Goal: Task Accomplishment & Management: Complete application form

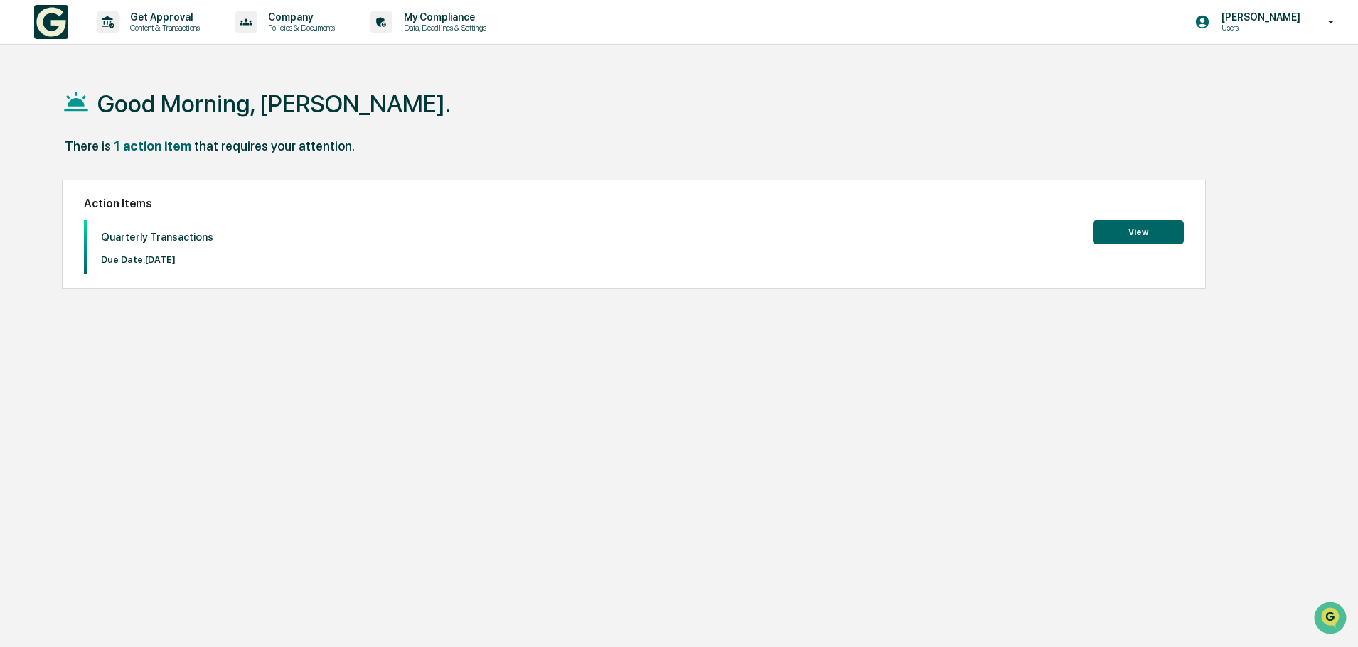
click at [1163, 235] on button "View" at bounding box center [1137, 232] width 91 height 24
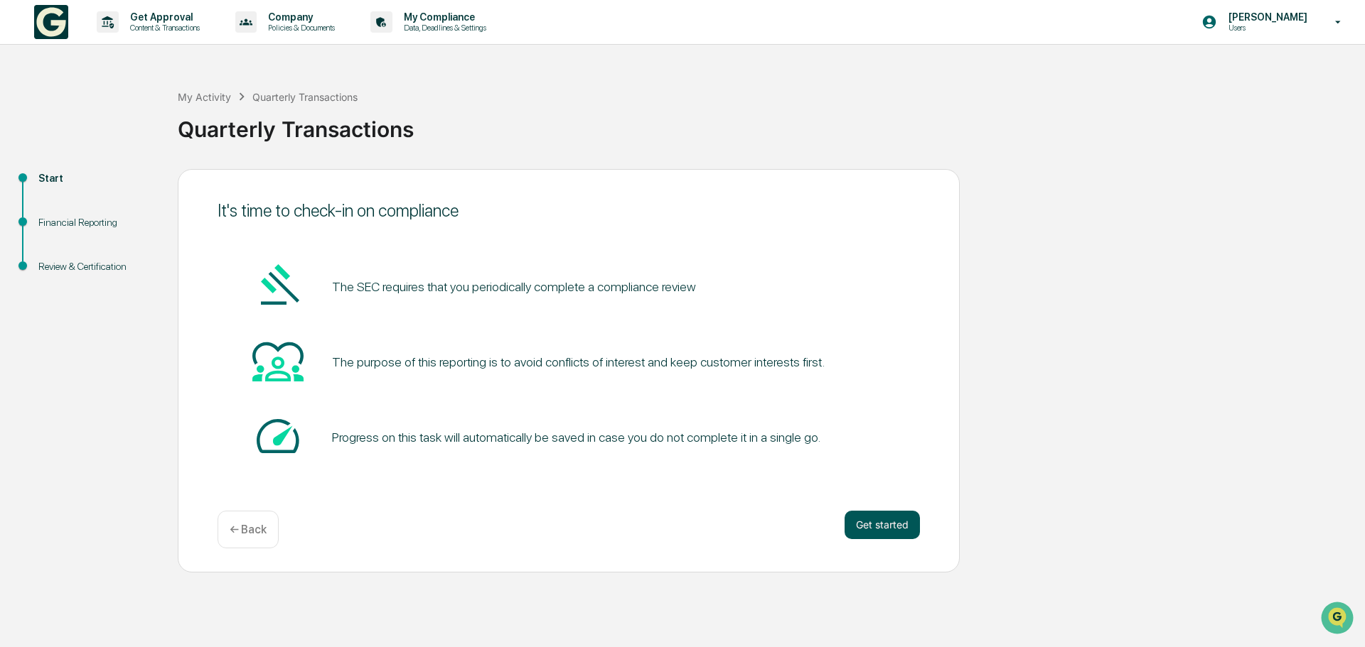
click at [873, 529] on button "Get started" at bounding box center [881, 525] width 75 height 28
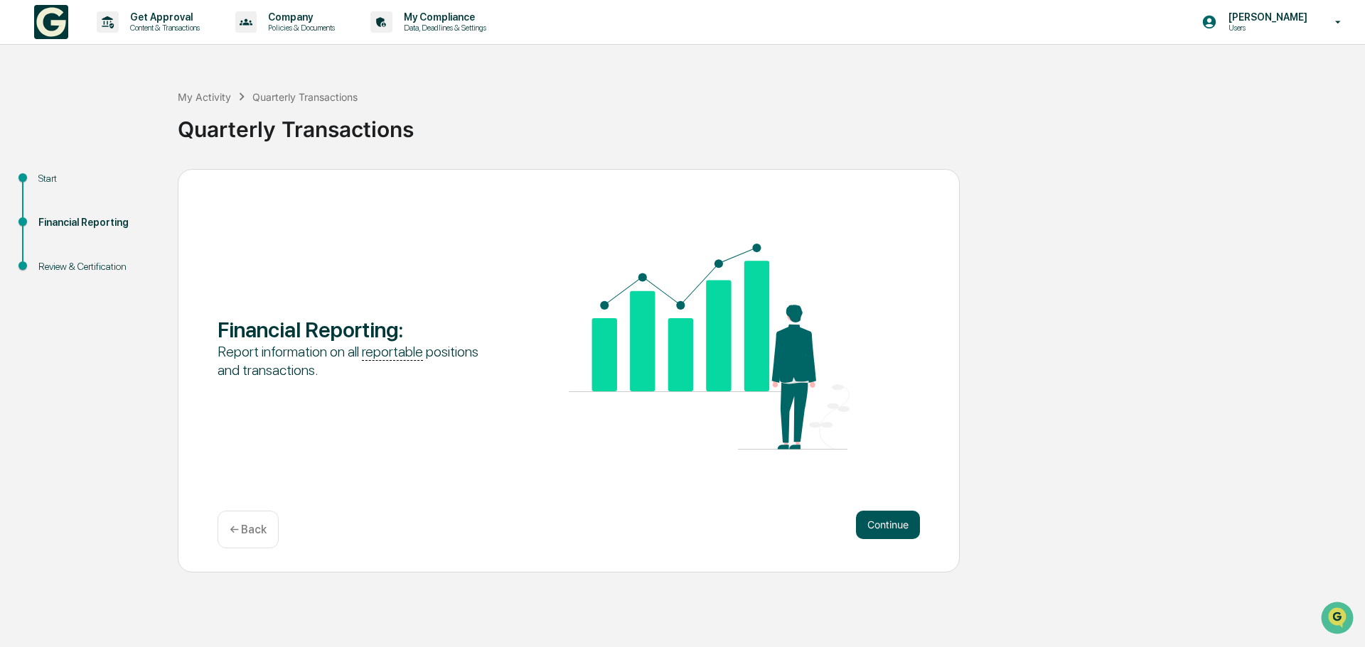
click at [875, 512] on button "Continue" at bounding box center [888, 525] width 64 height 28
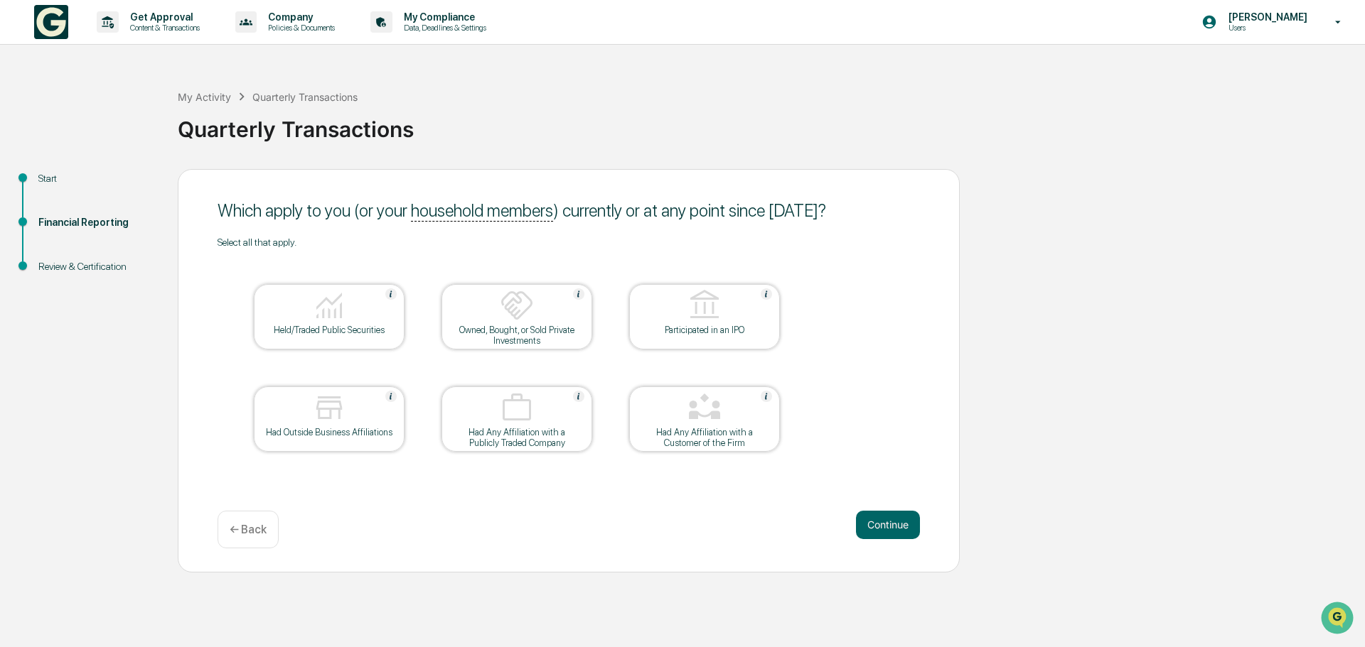
click at [328, 306] on img at bounding box center [329, 306] width 34 height 34
click at [892, 525] on button "Continue" at bounding box center [888, 525] width 64 height 28
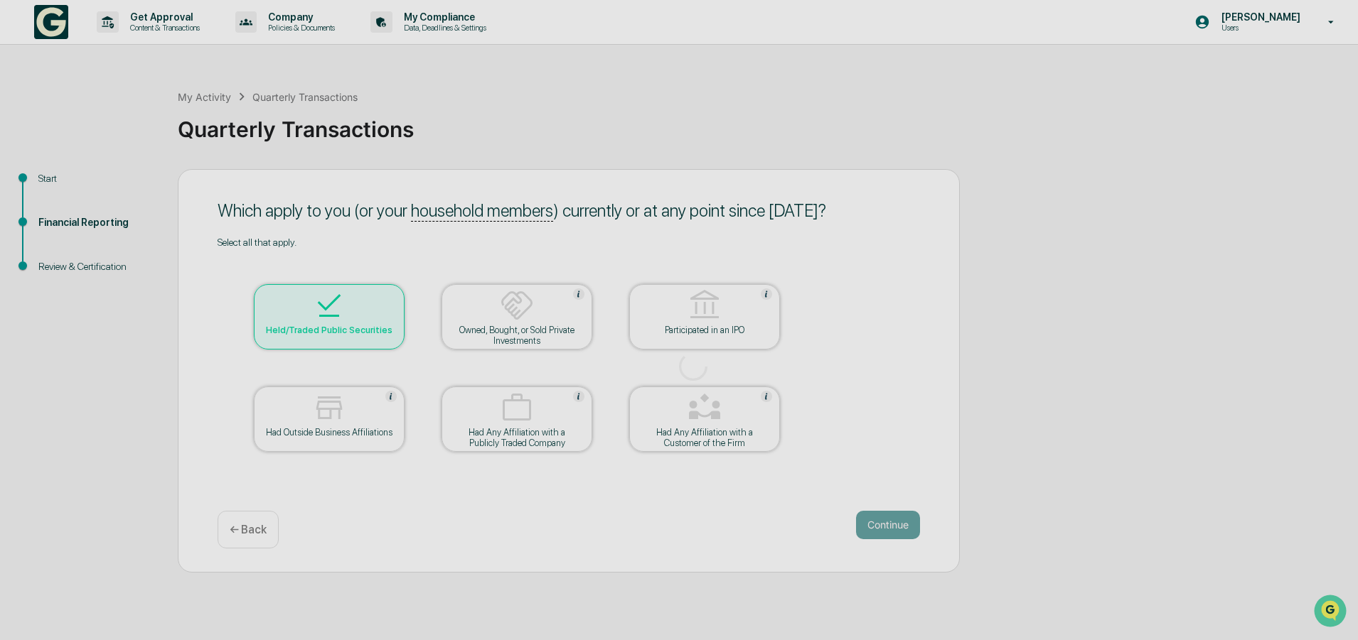
click at [901, 529] on div at bounding box center [693, 366] width 1386 height 733
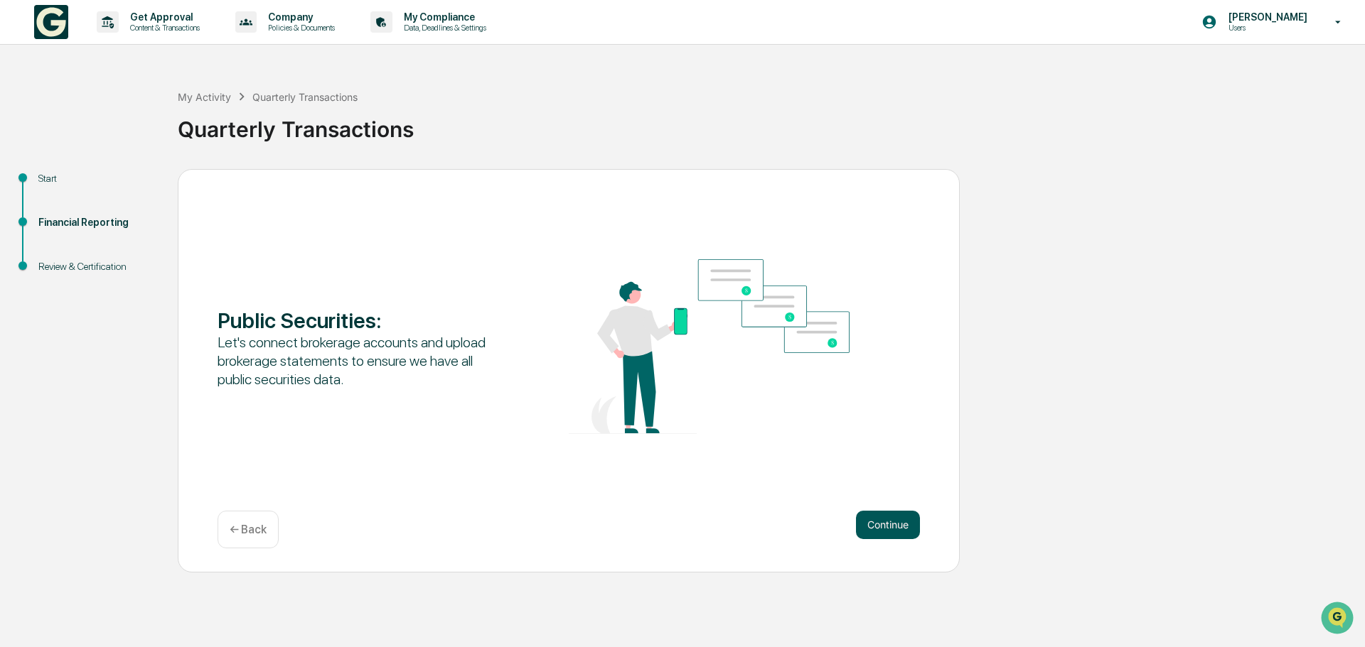
click at [889, 530] on button "Continue" at bounding box center [888, 525] width 64 height 28
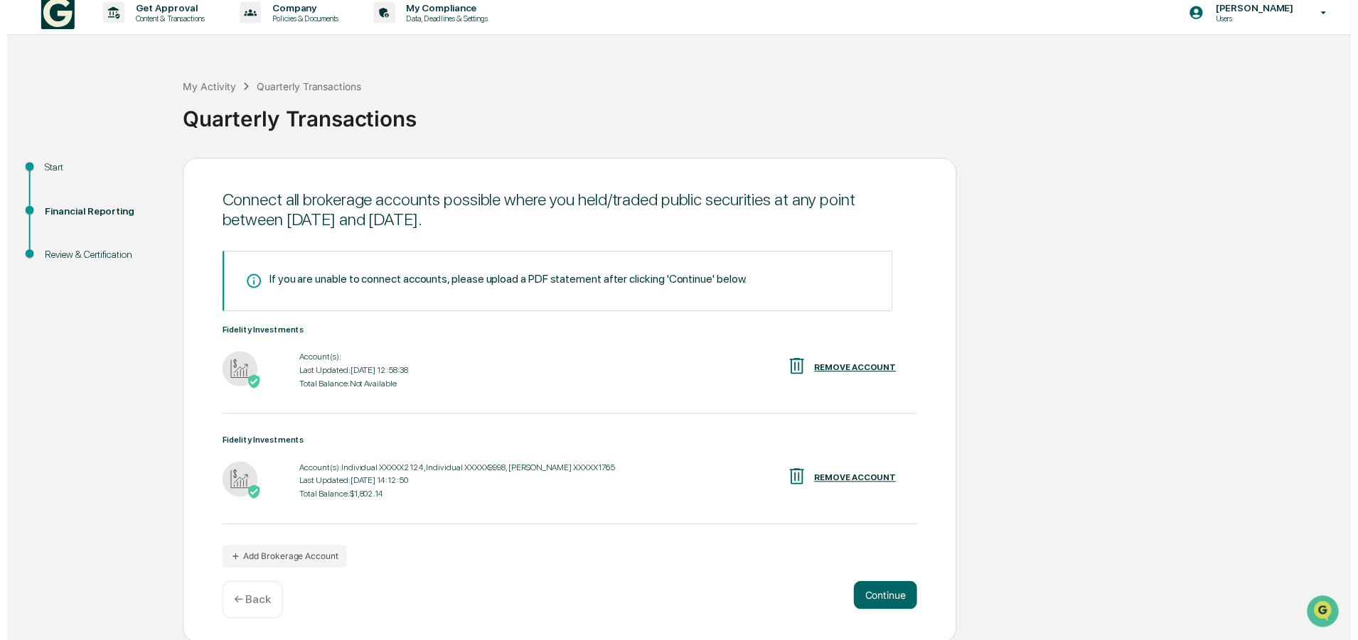
scroll to position [11, 0]
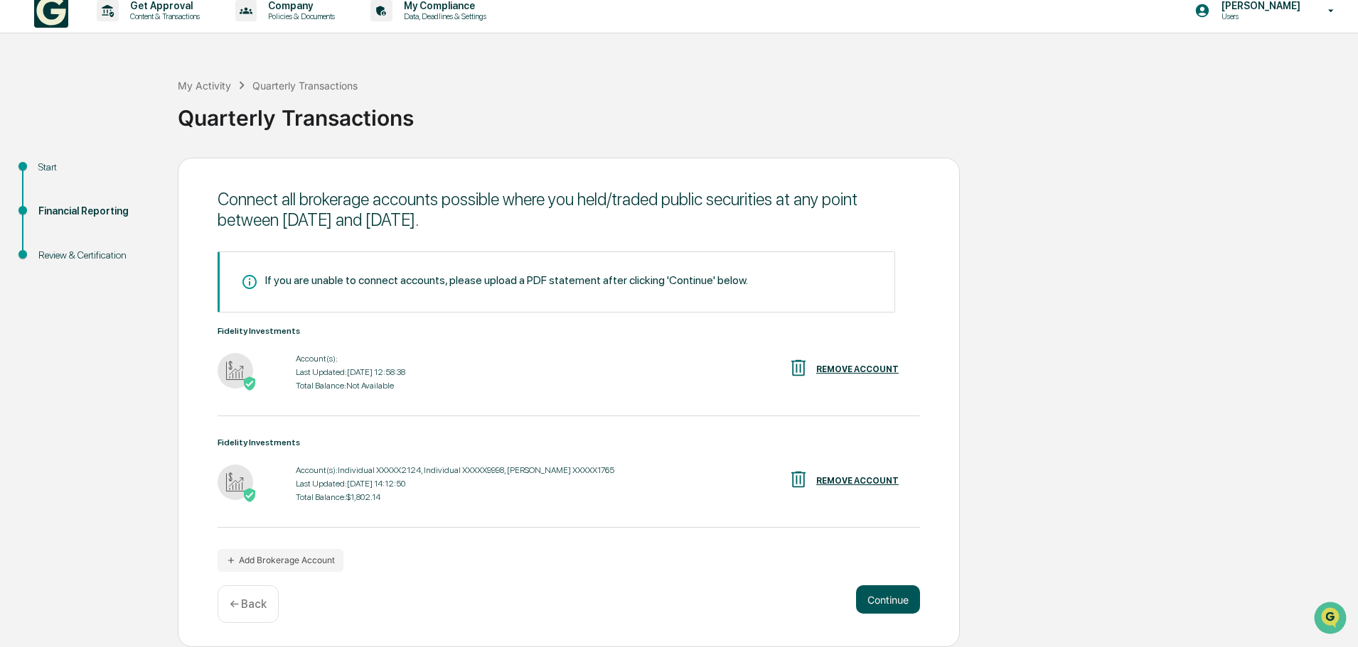
click at [885, 598] on button "Continue" at bounding box center [888, 600] width 64 height 28
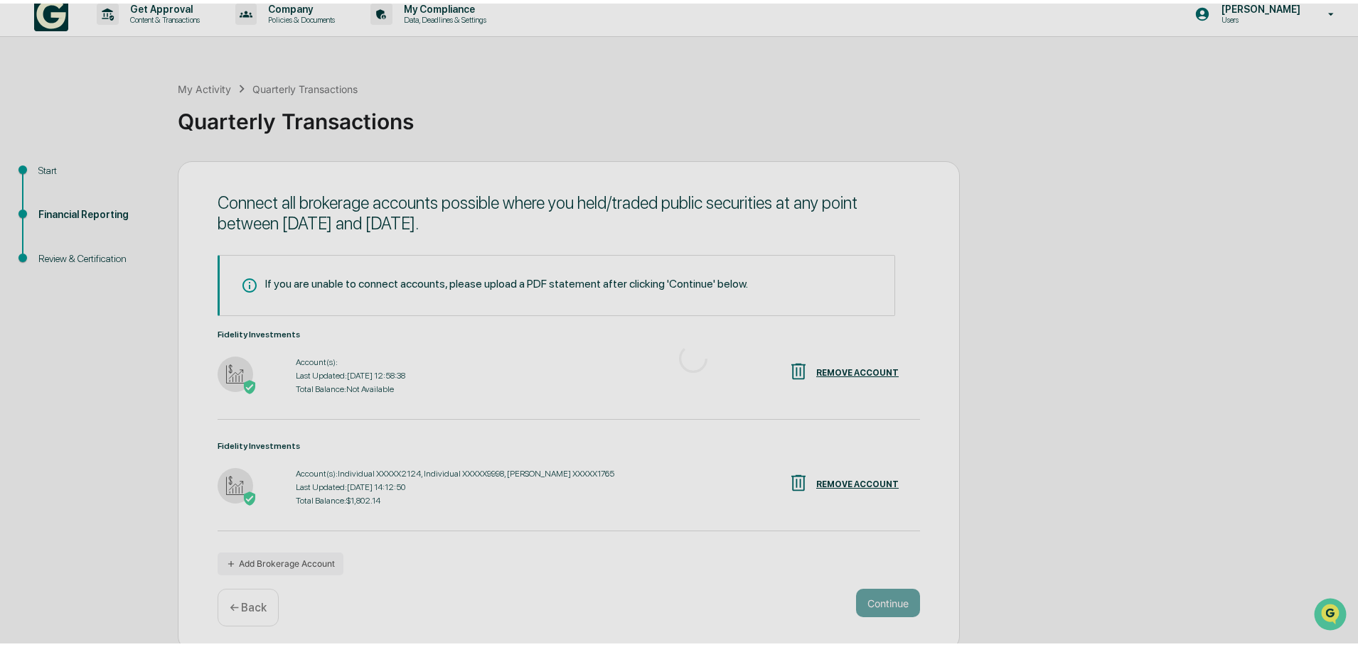
scroll to position [0, 0]
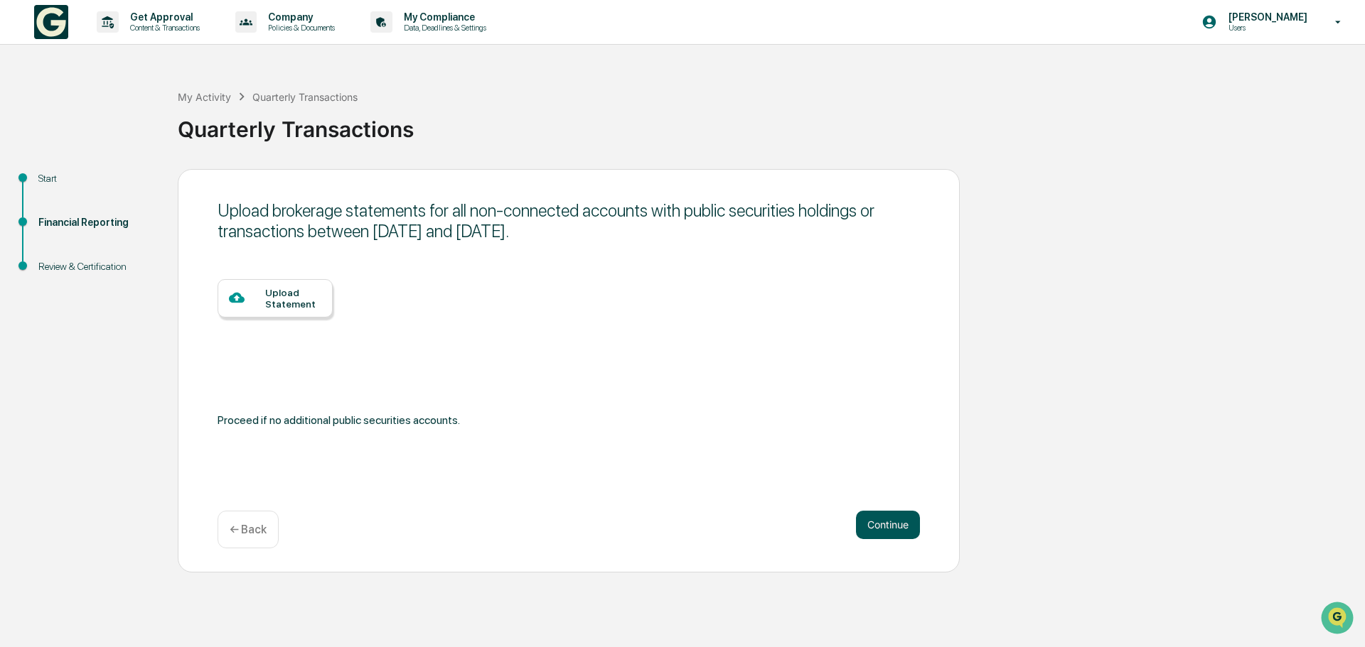
click at [882, 522] on button "Continue" at bounding box center [888, 525] width 64 height 28
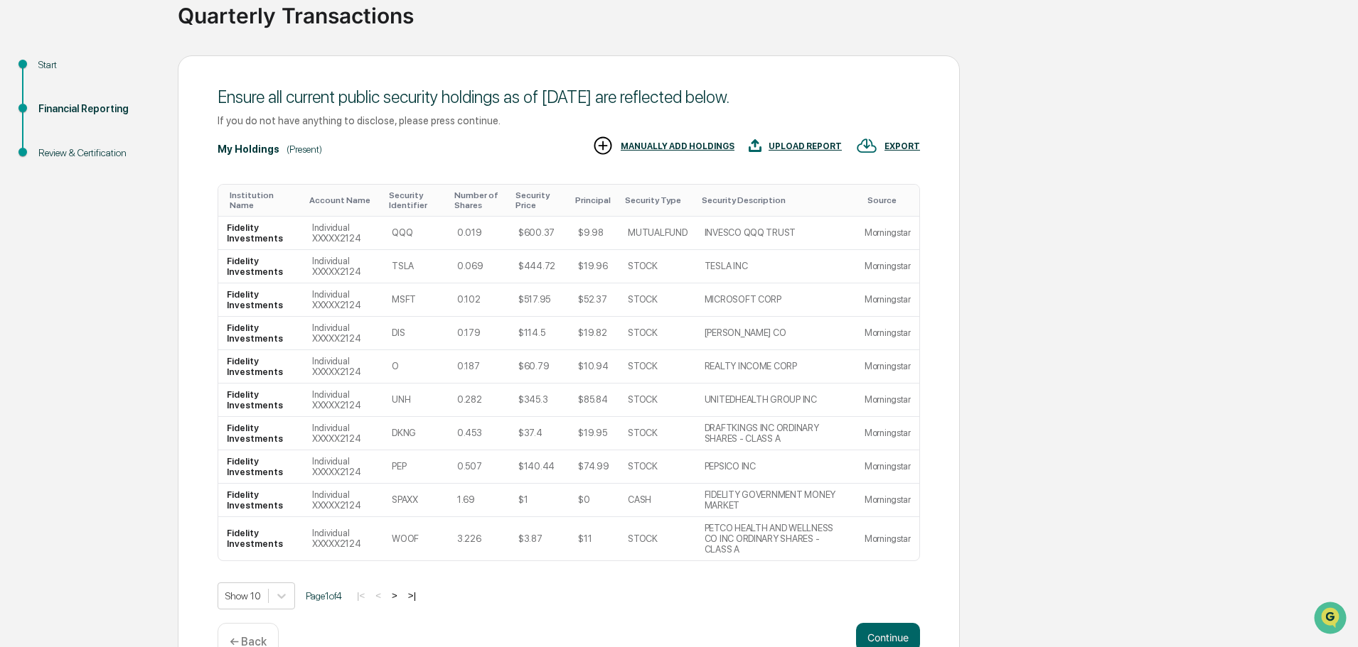
scroll to position [141, 0]
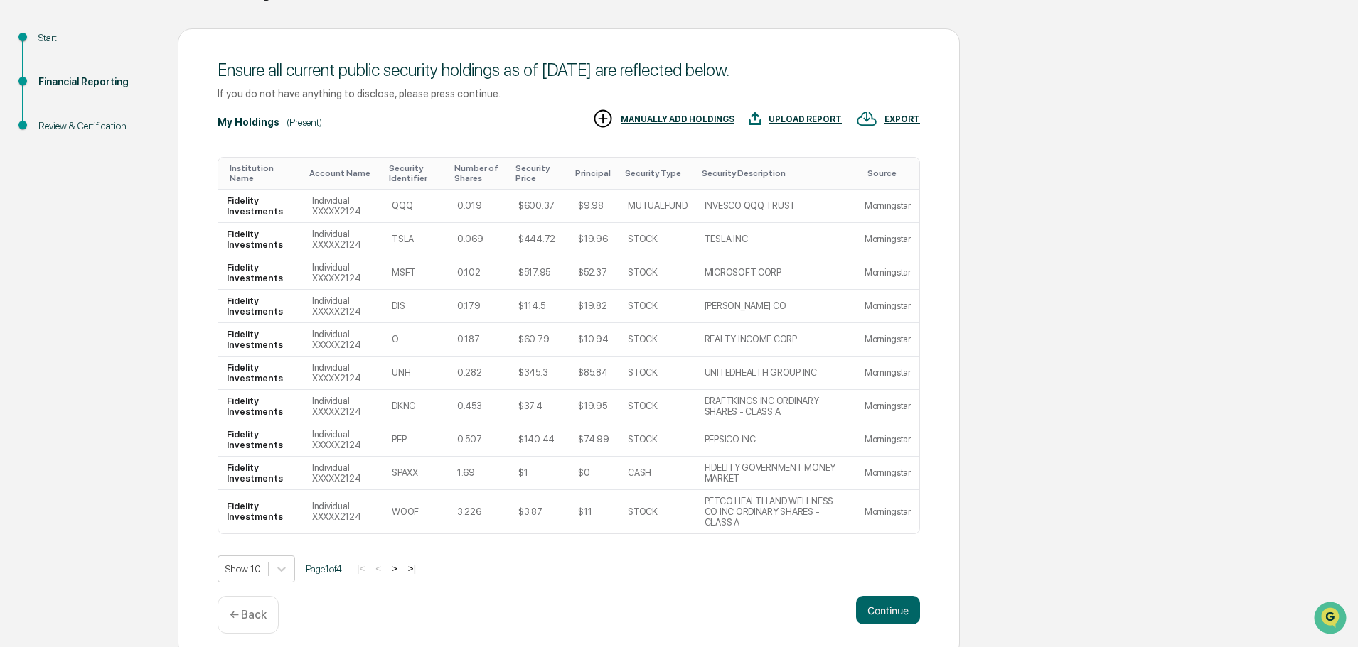
click at [399, 563] on button ">" at bounding box center [394, 569] width 14 height 12
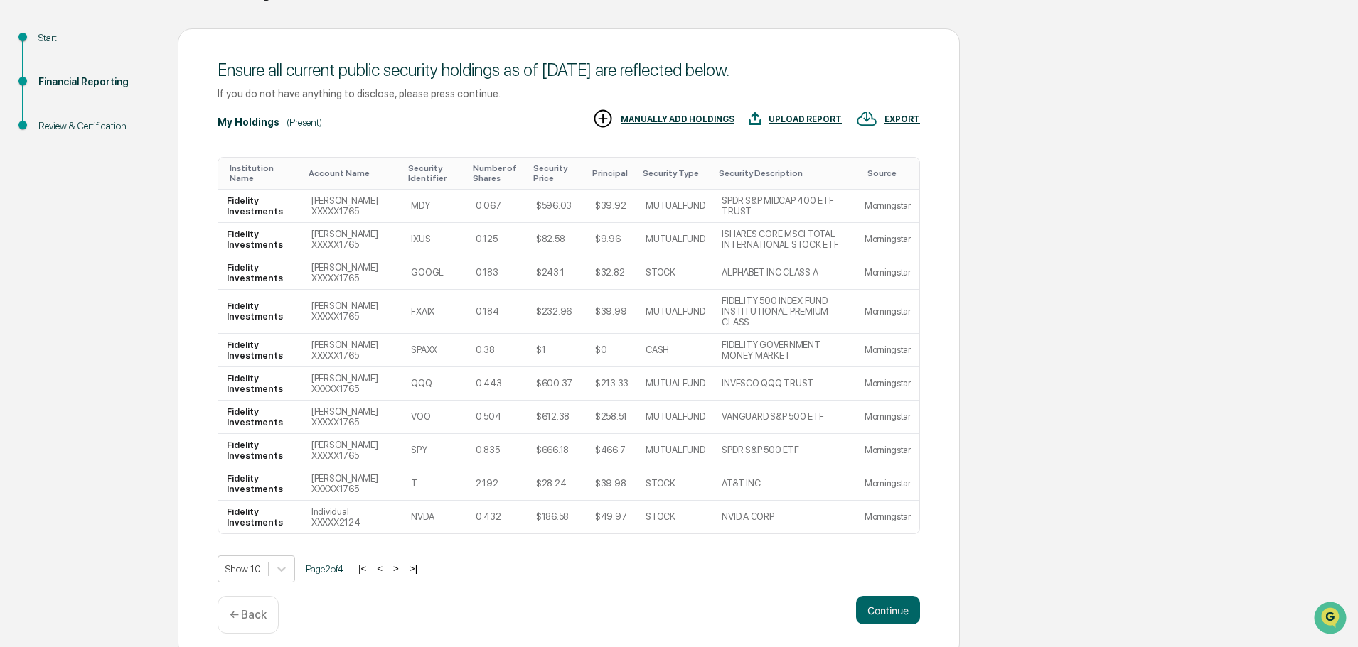
click at [399, 563] on button ">" at bounding box center [396, 569] width 14 height 12
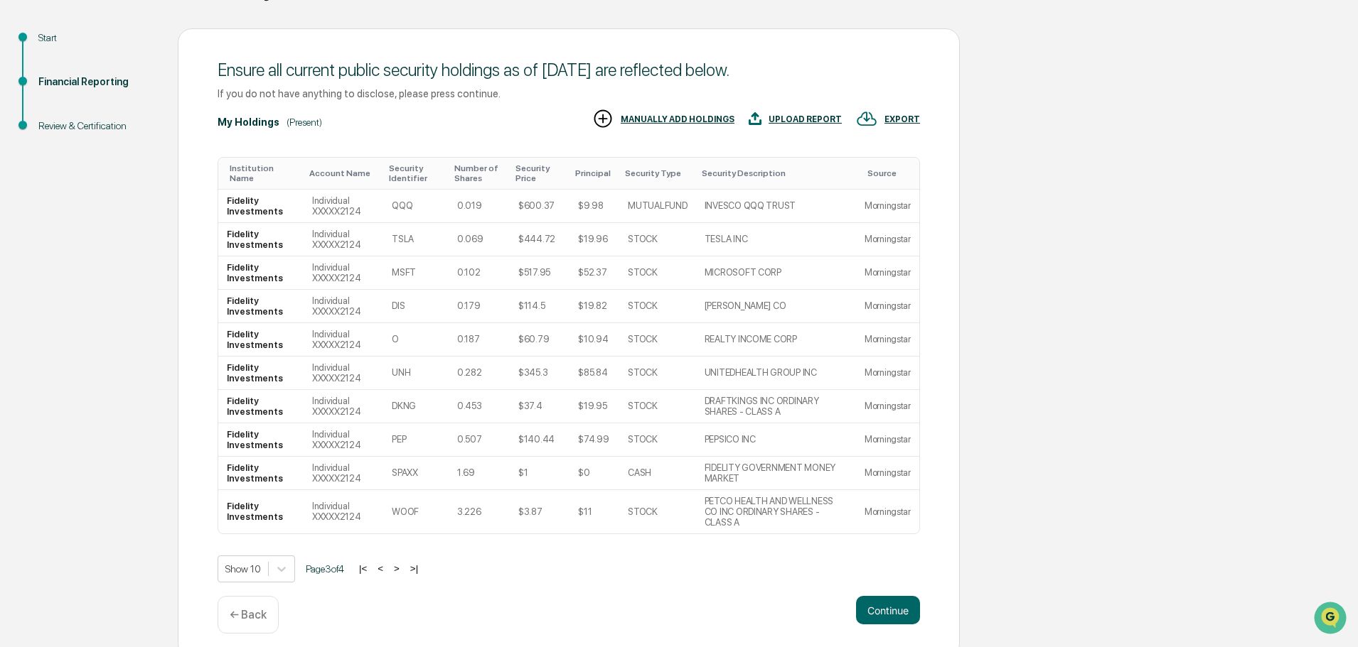
click at [399, 563] on button ">" at bounding box center [396, 569] width 14 height 12
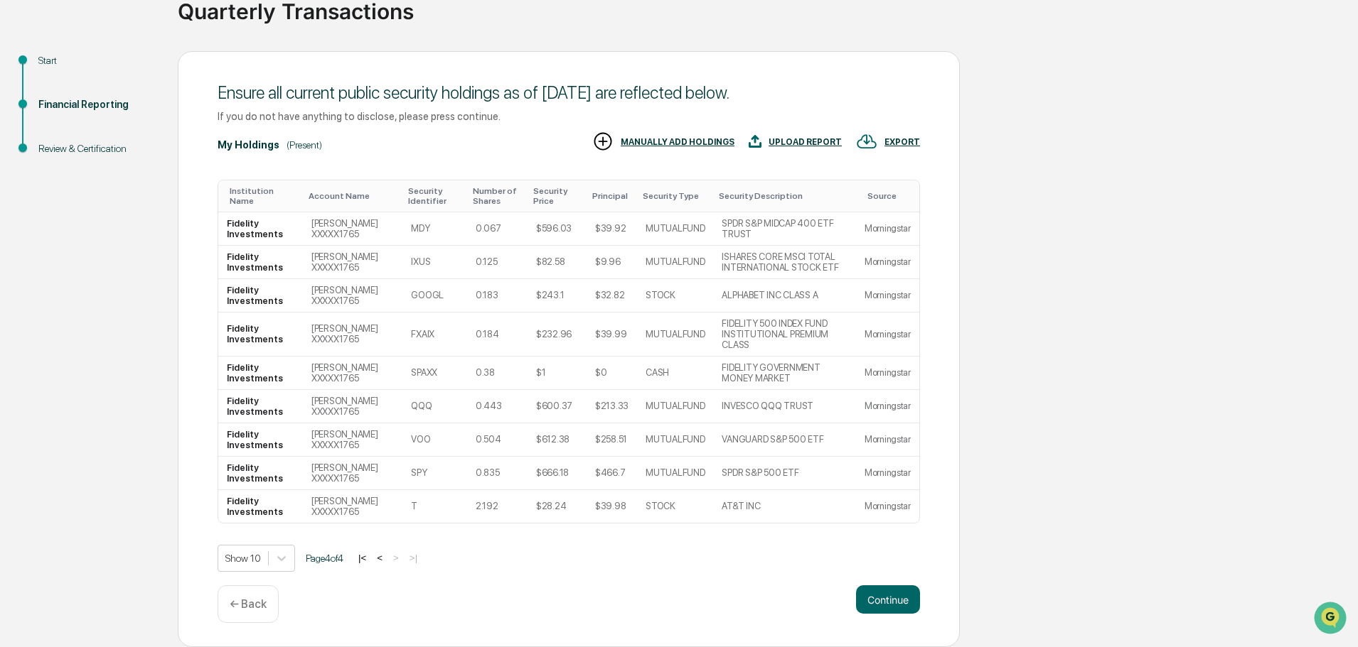
scroll to position [107, 0]
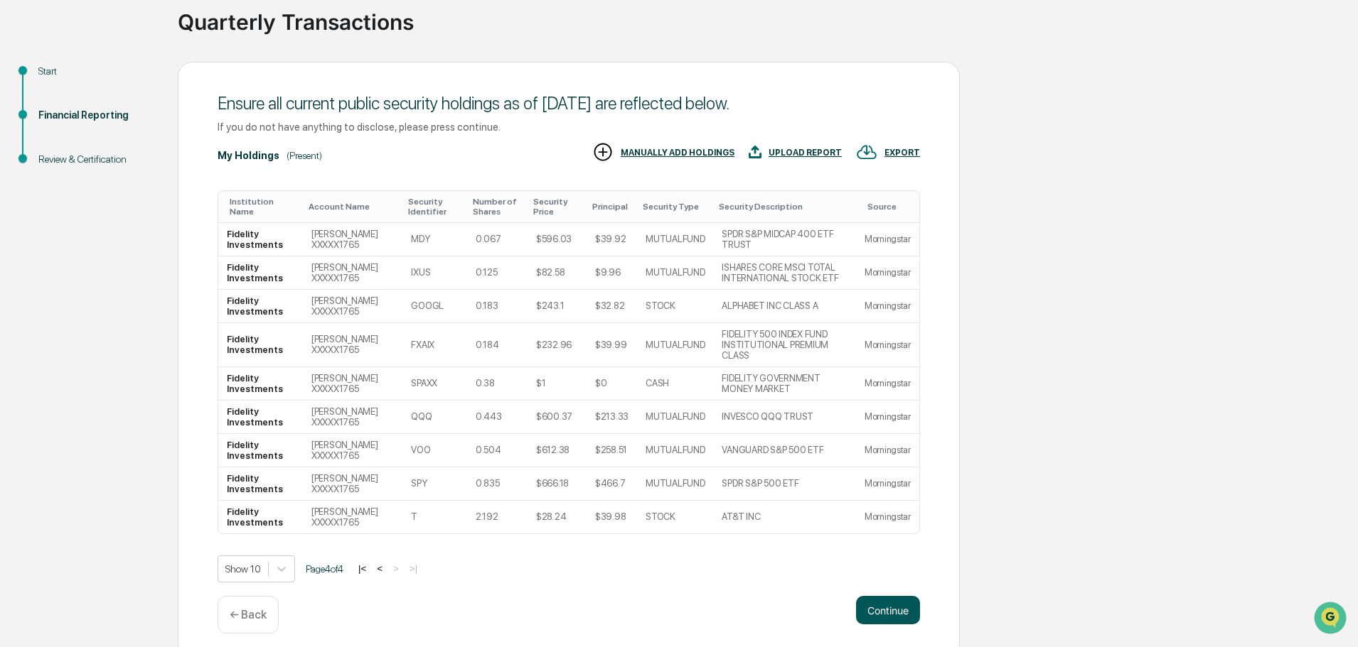
click at [895, 603] on button "Continue" at bounding box center [888, 610] width 64 height 28
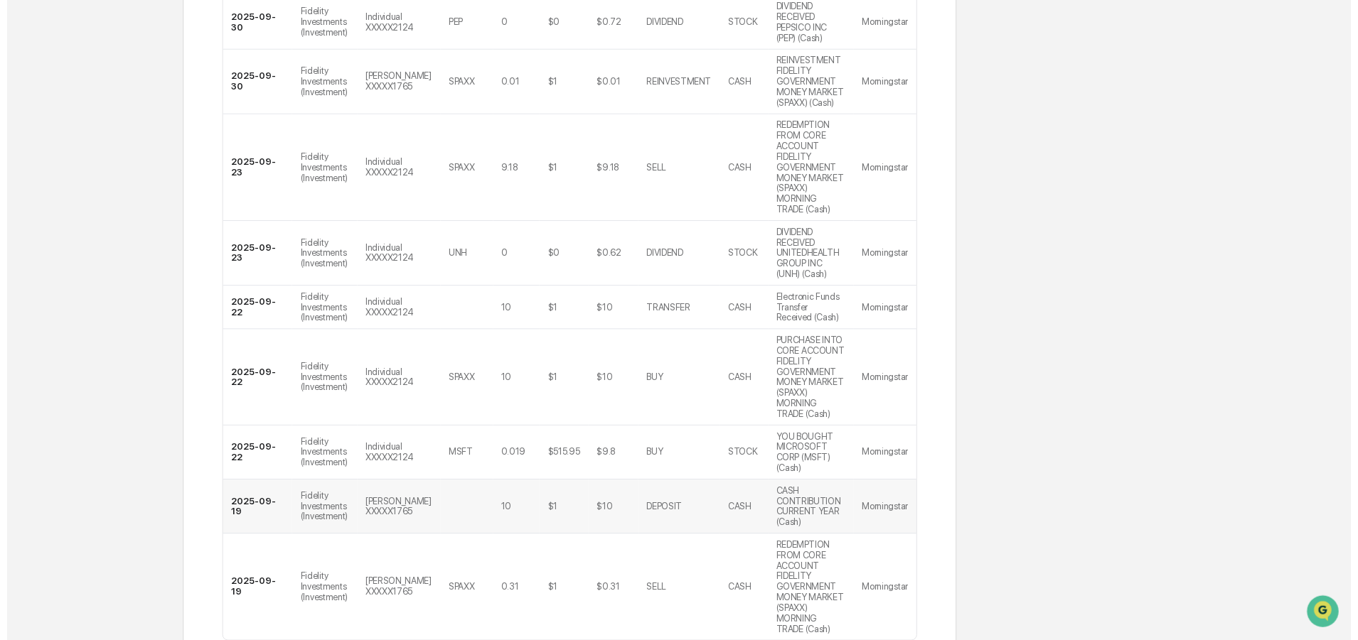
scroll to position [429, 0]
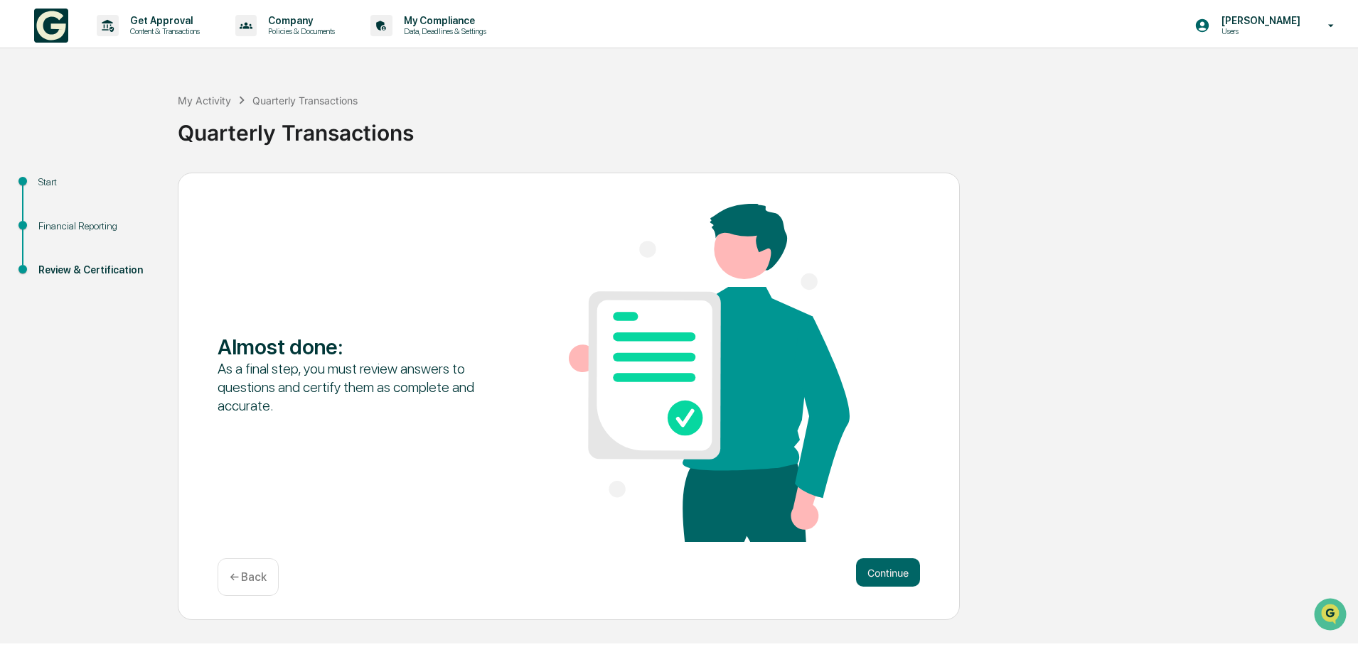
scroll to position [0, 0]
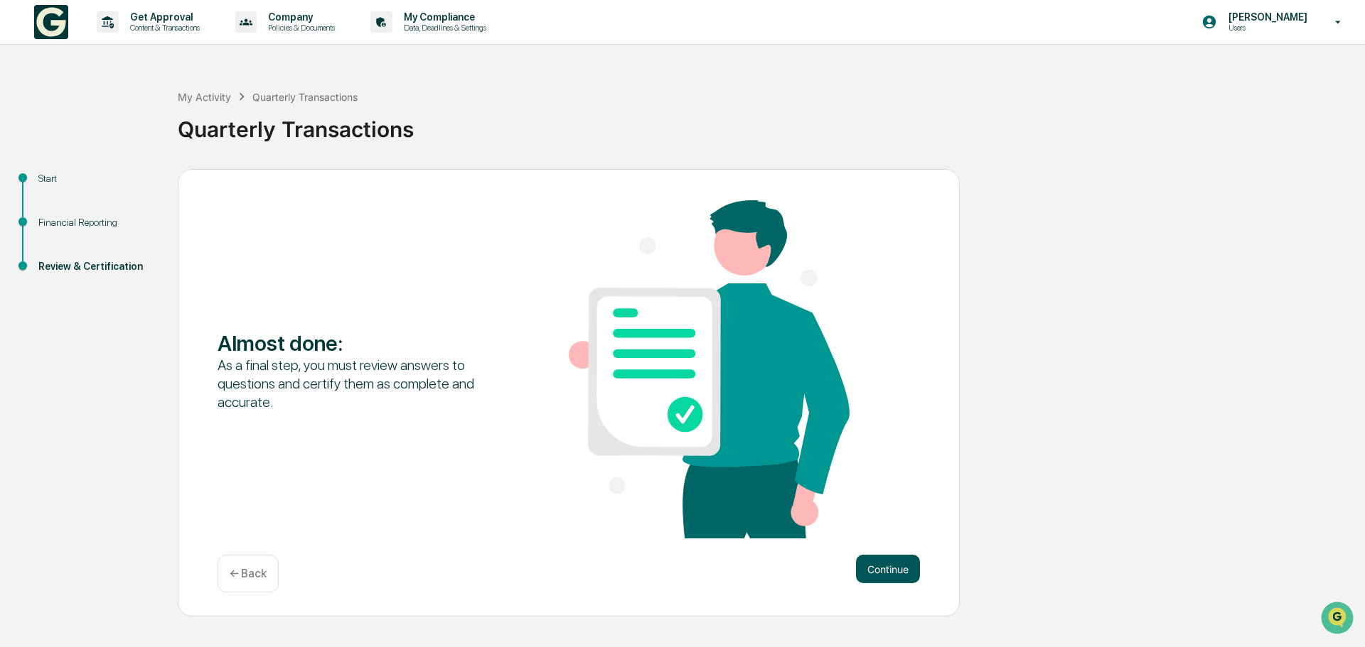
click at [881, 576] on button "Continue" at bounding box center [888, 569] width 64 height 28
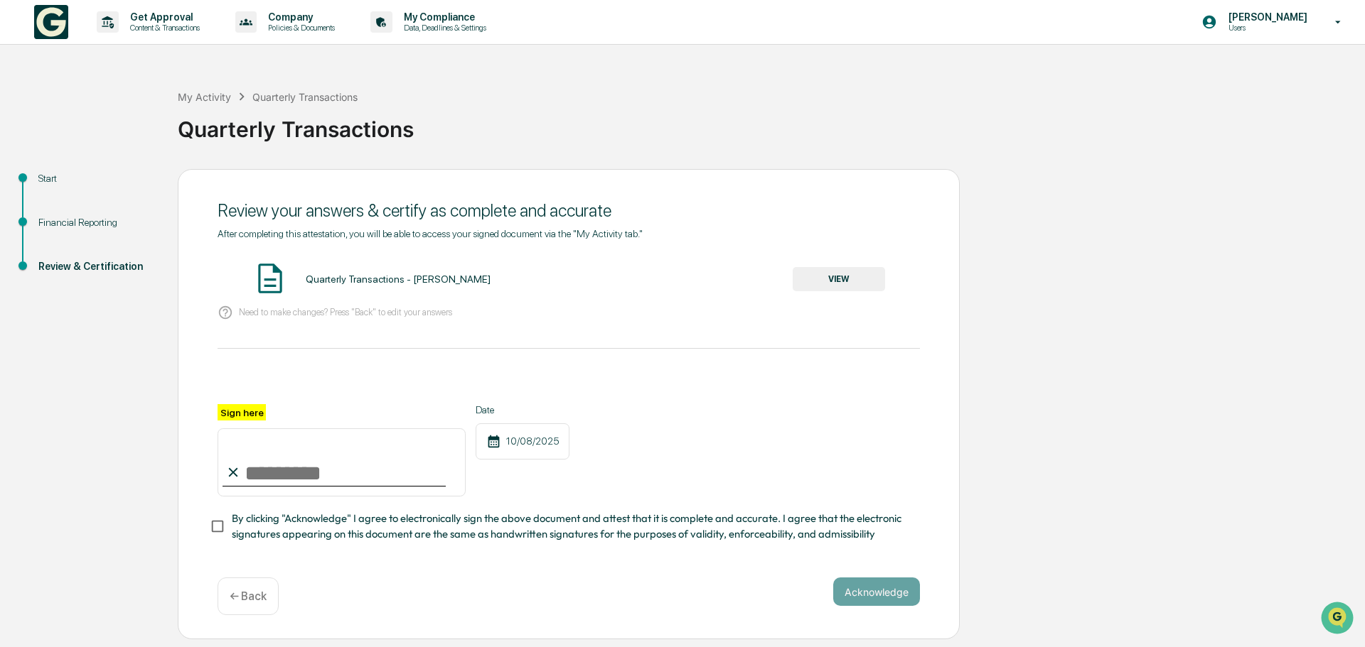
click at [339, 475] on input "Sign here" at bounding box center [341, 463] width 248 height 68
type input "**********"
click at [864, 597] on button "Acknowledge" at bounding box center [876, 592] width 87 height 28
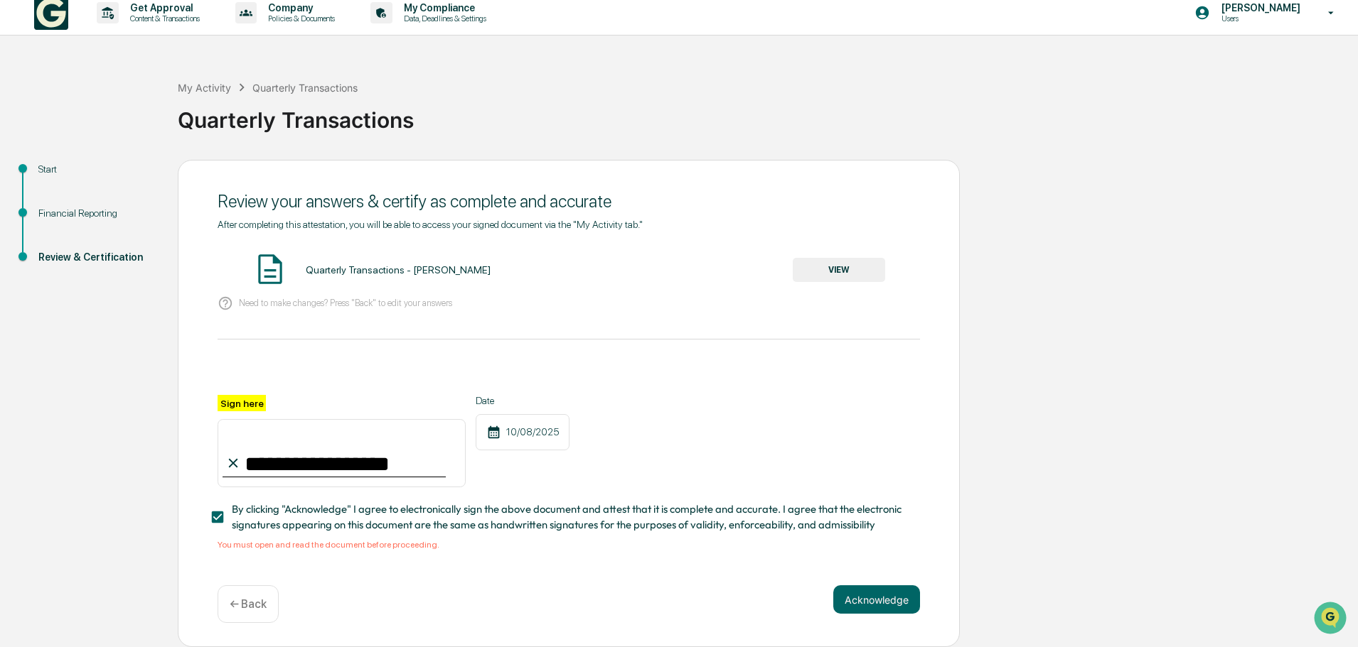
scroll to position [14, 0]
click at [821, 259] on button "VIEW" at bounding box center [838, 270] width 92 height 24
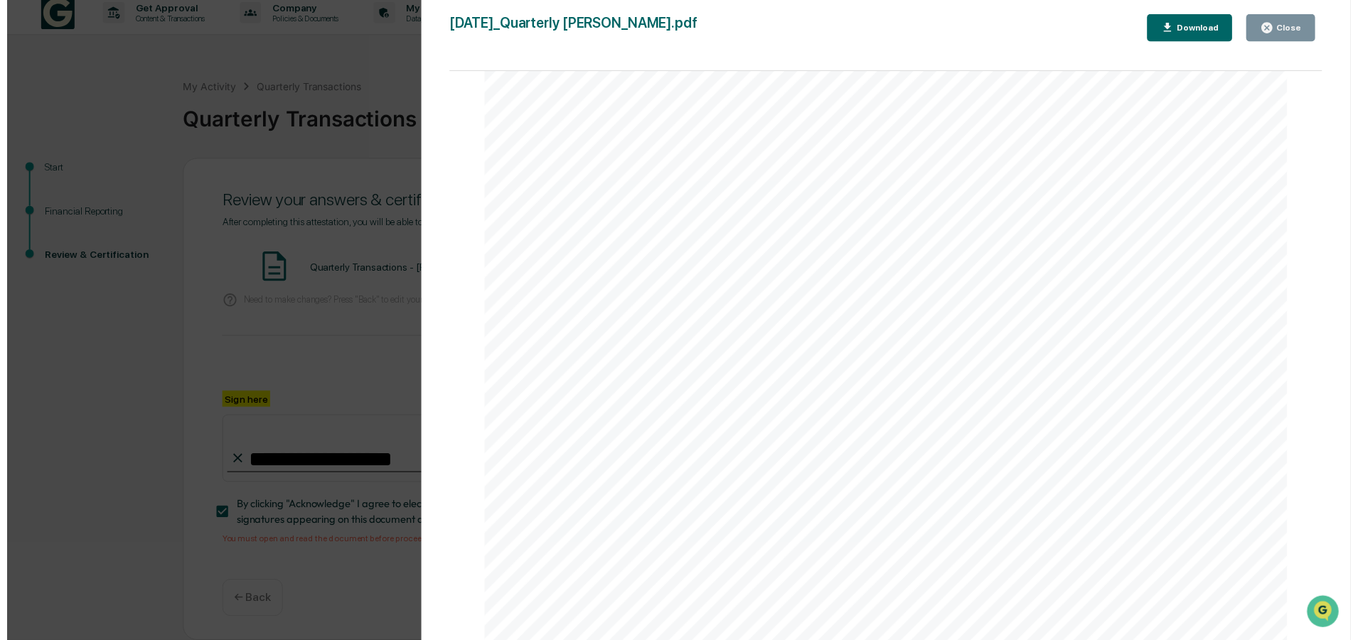
scroll to position [5117, 0]
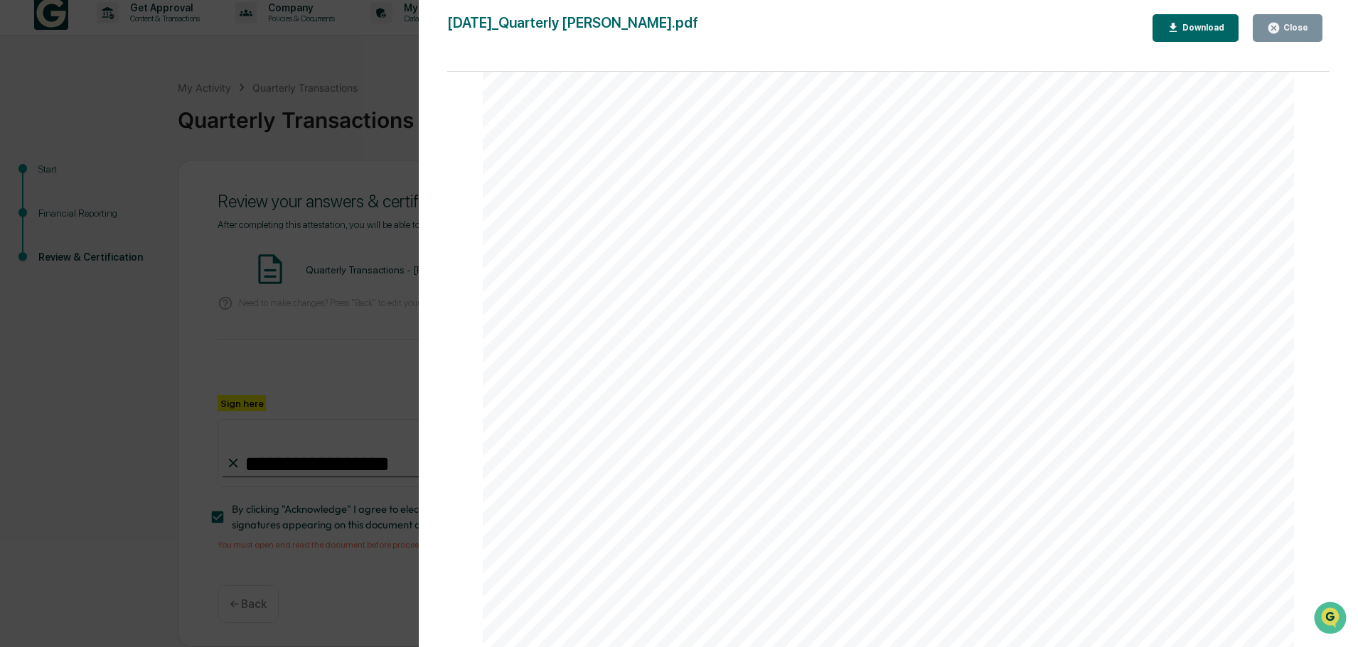
click at [1282, 16] on button "Close" at bounding box center [1287, 28] width 70 height 28
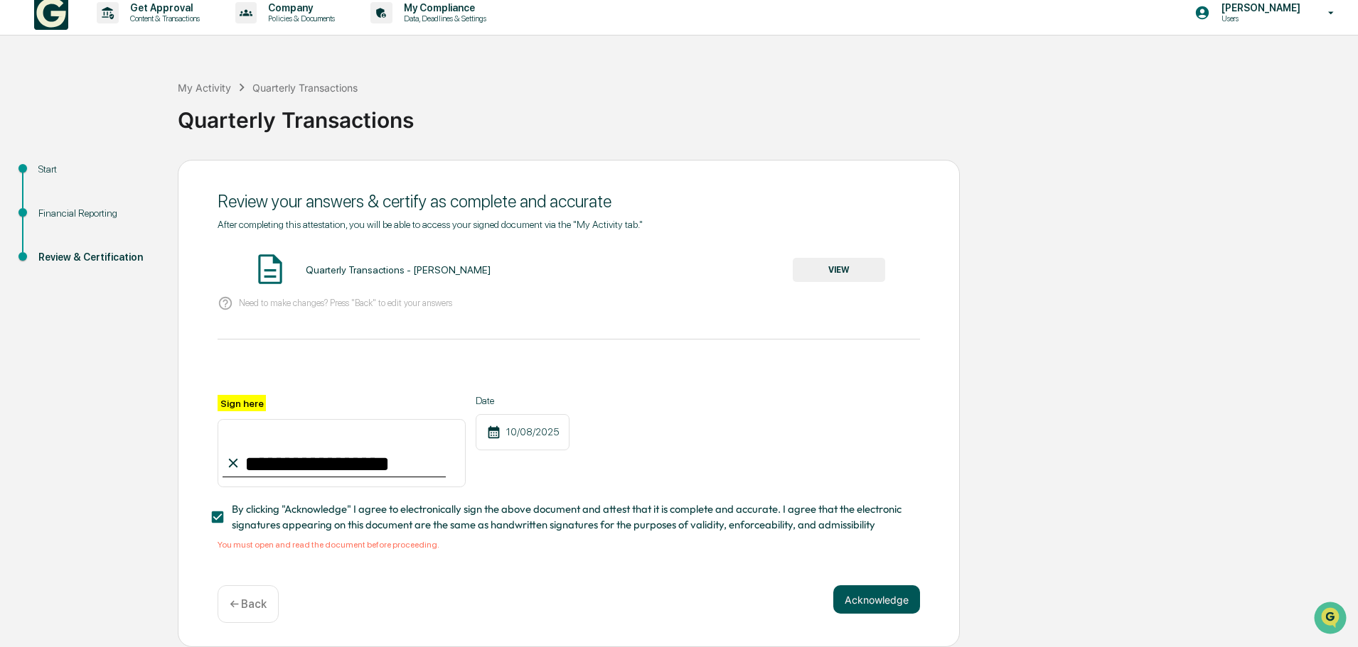
click at [865, 599] on button "Acknowledge" at bounding box center [876, 600] width 87 height 28
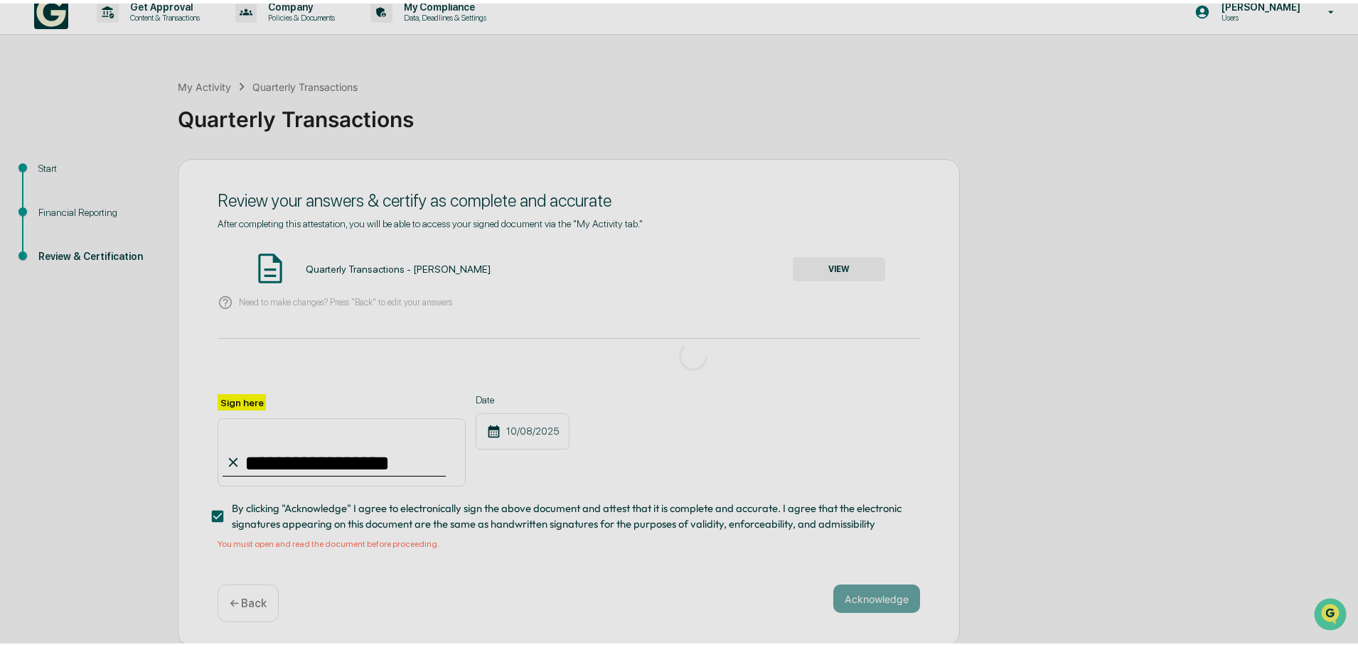
scroll to position [0, 0]
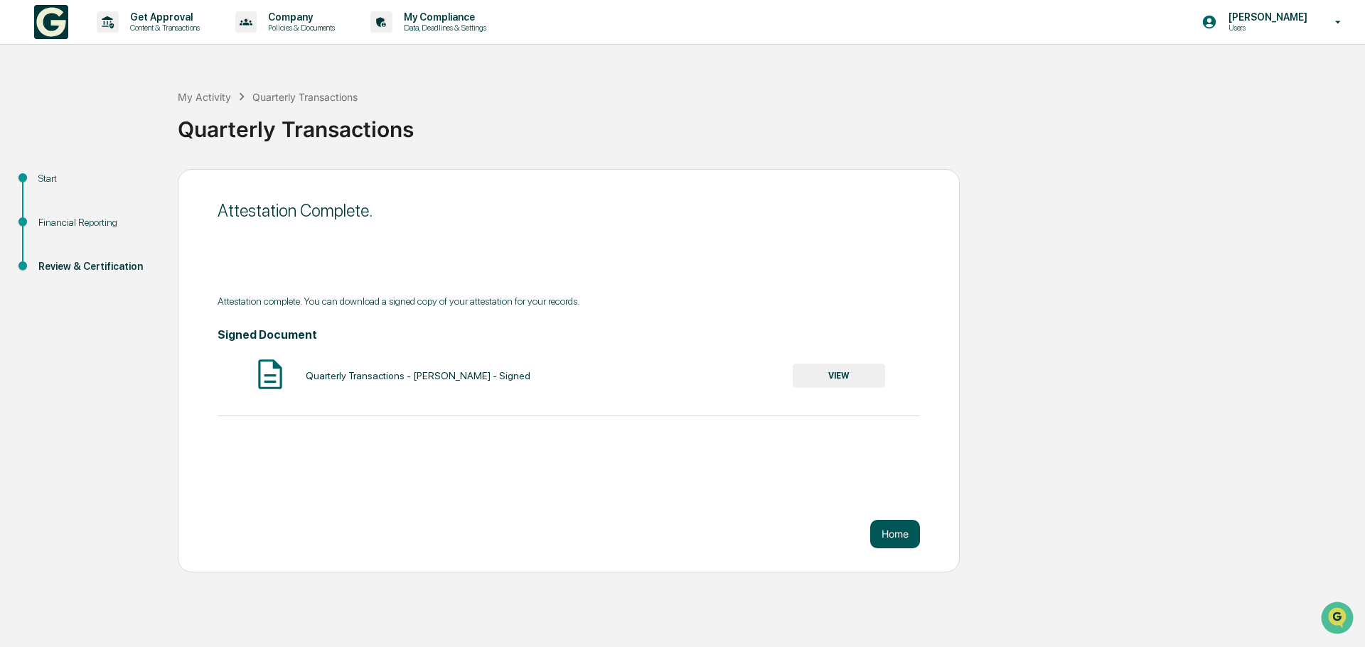
click at [916, 539] on button "Home" at bounding box center [895, 534] width 50 height 28
